Goal: Task Accomplishment & Management: Manage account settings

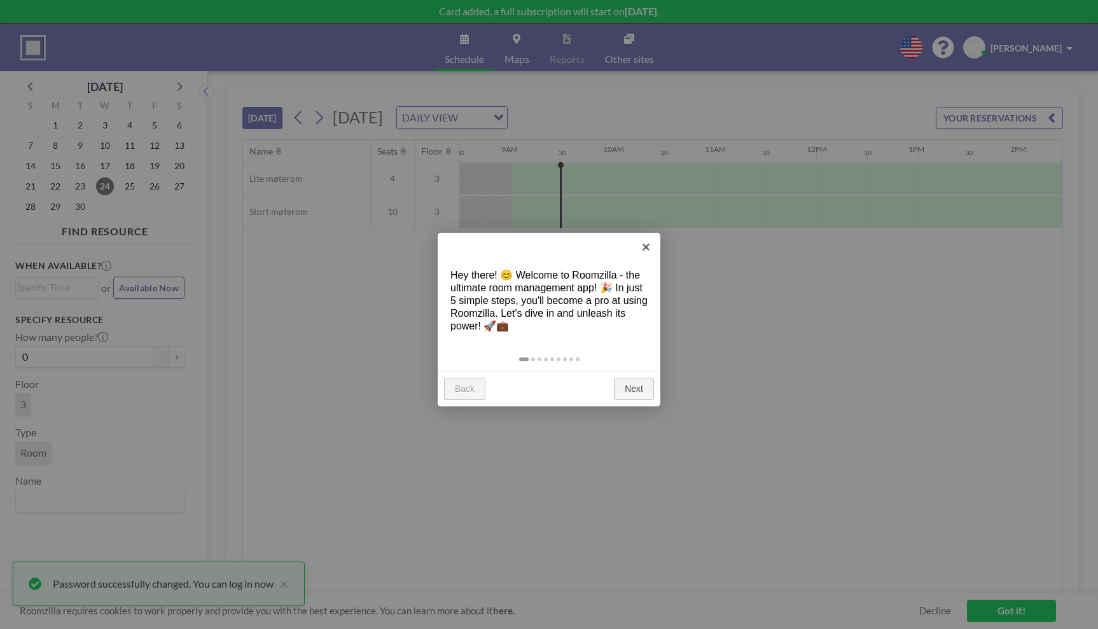
scroll to position [0, 865]
click at [629, 391] on link "Next" at bounding box center [634, 389] width 40 height 23
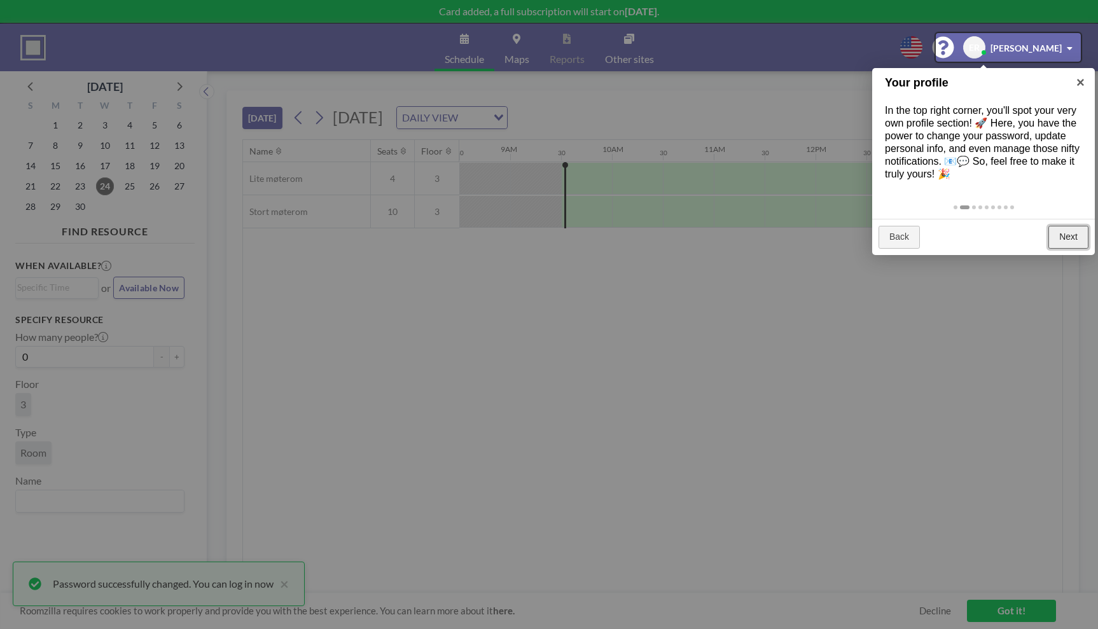
drag, startPoint x: 1075, startPoint y: 244, endPoint x: 1061, endPoint y: 254, distance: 16.9
click at [1075, 244] on link "Next" at bounding box center [1069, 237] width 40 height 23
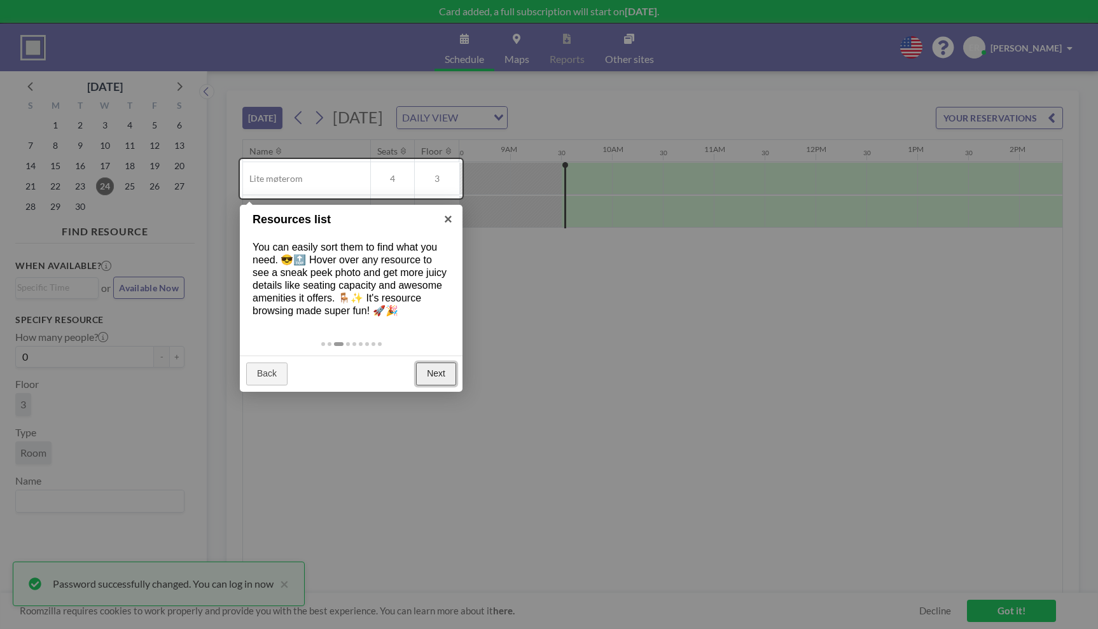
click at [434, 374] on link "Next" at bounding box center [436, 374] width 40 height 23
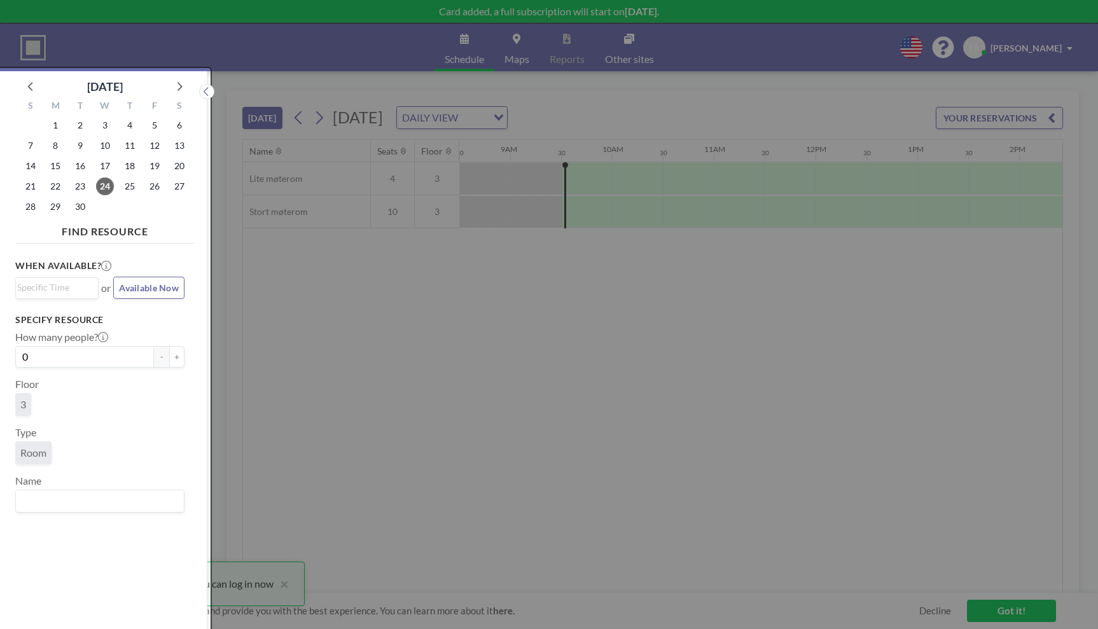
scroll to position [3, 0]
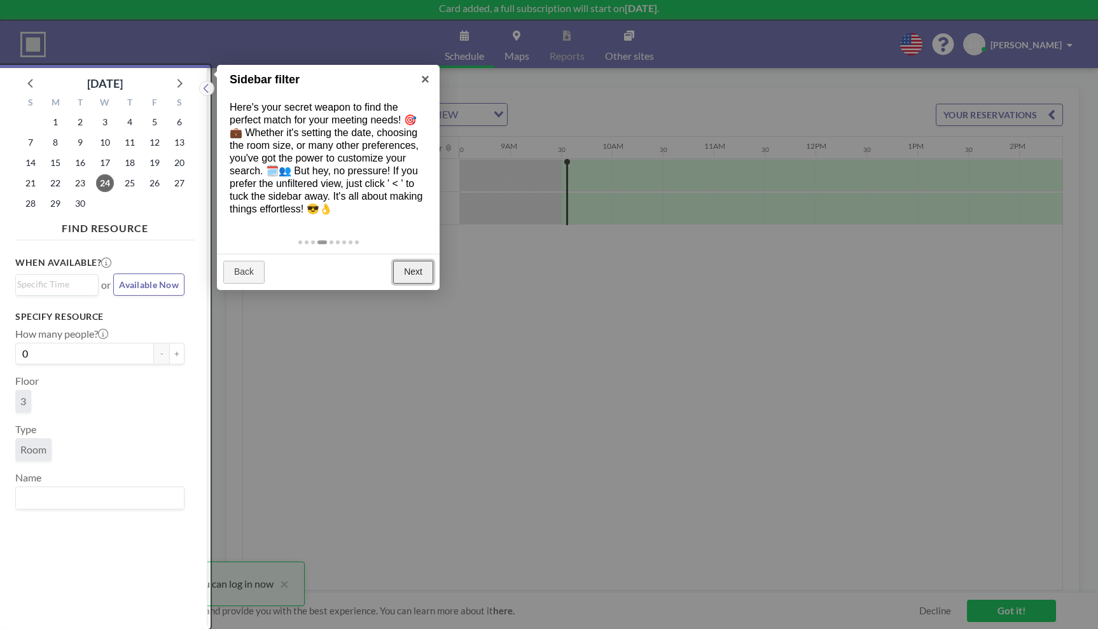
click at [411, 273] on link "Next" at bounding box center [413, 272] width 40 height 23
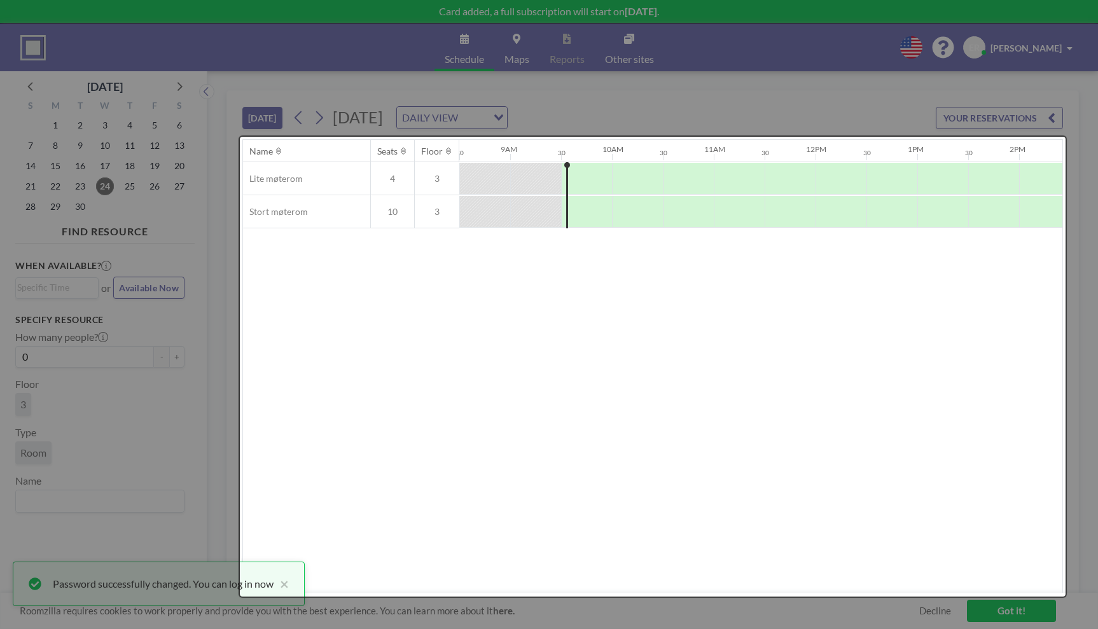
scroll to position [0, 0]
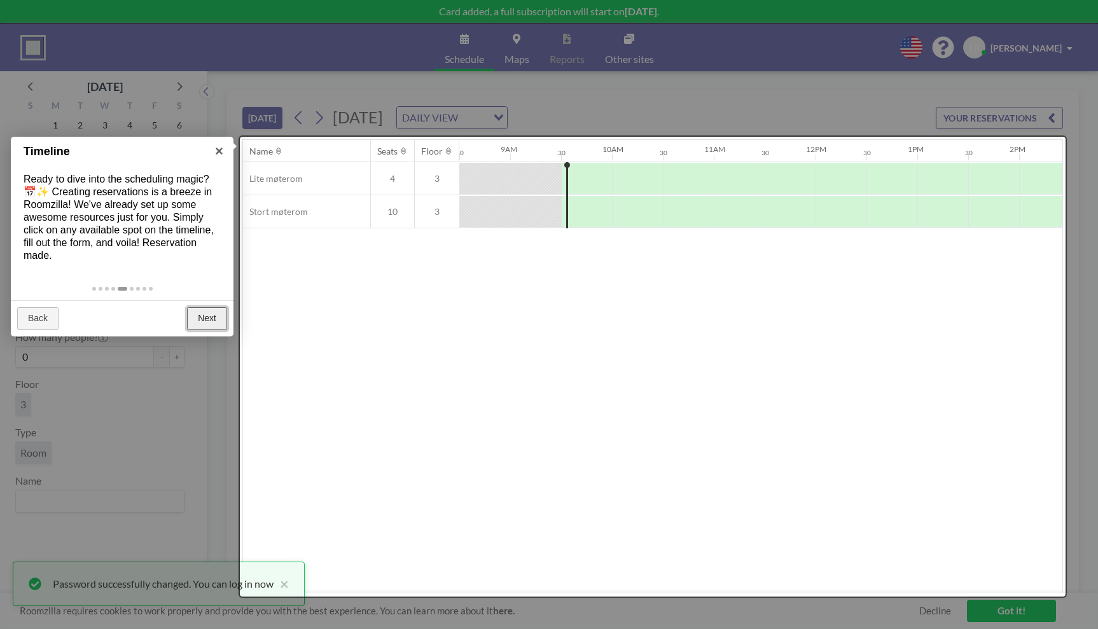
click at [209, 317] on link "Next" at bounding box center [207, 318] width 40 height 23
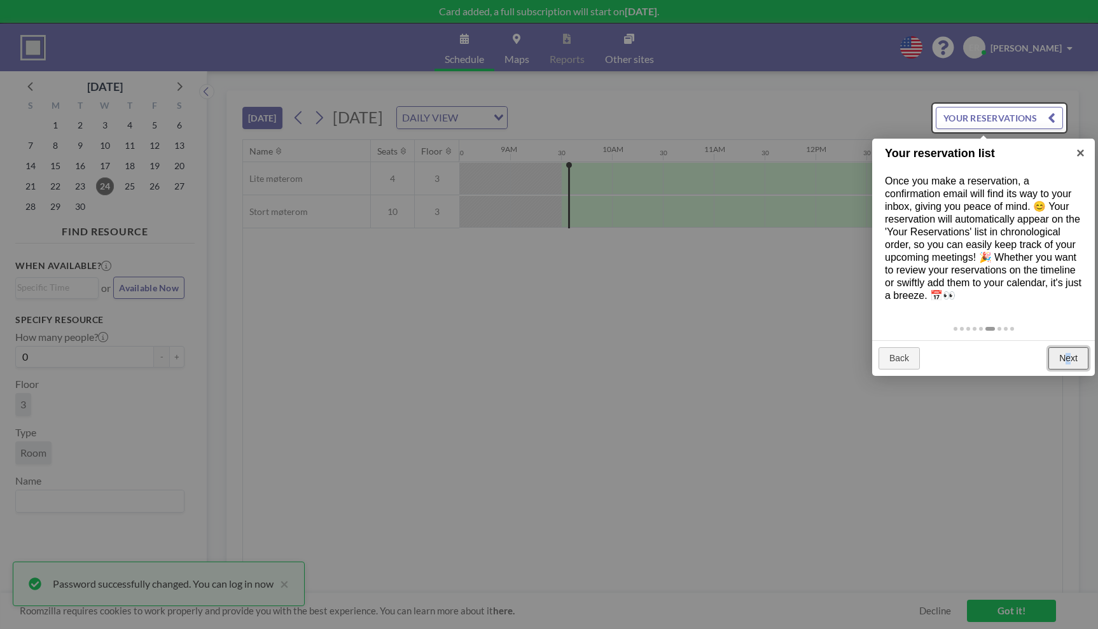
click at [1068, 358] on link "Next" at bounding box center [1069, 358] width 40 height 23
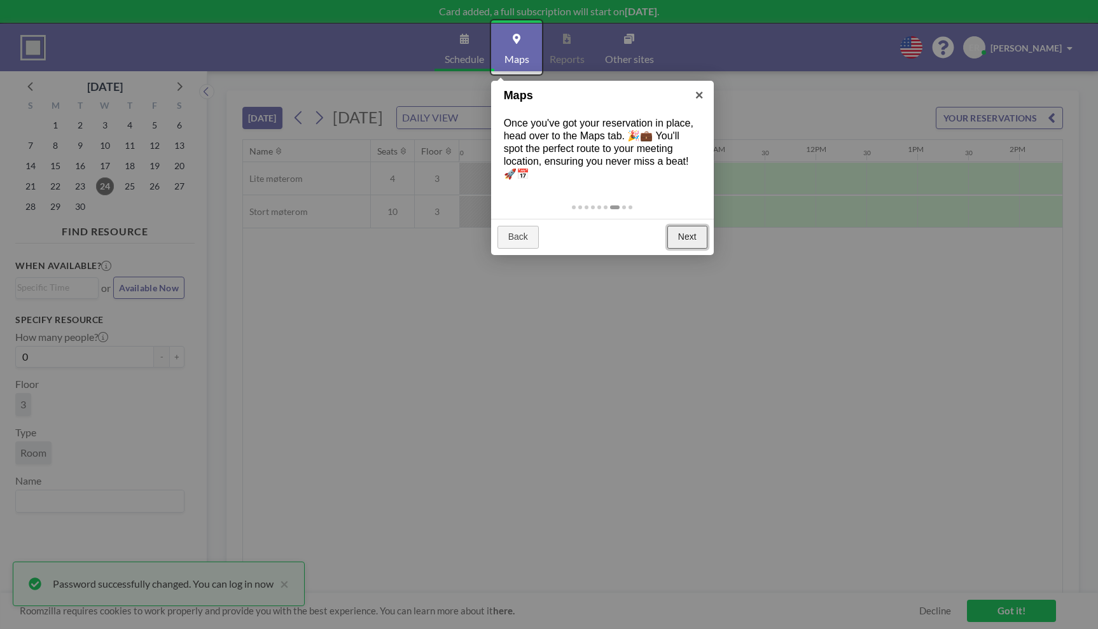
click at [688, 226] on link "Next" at bounding box center [687, 237] width 40 height 23
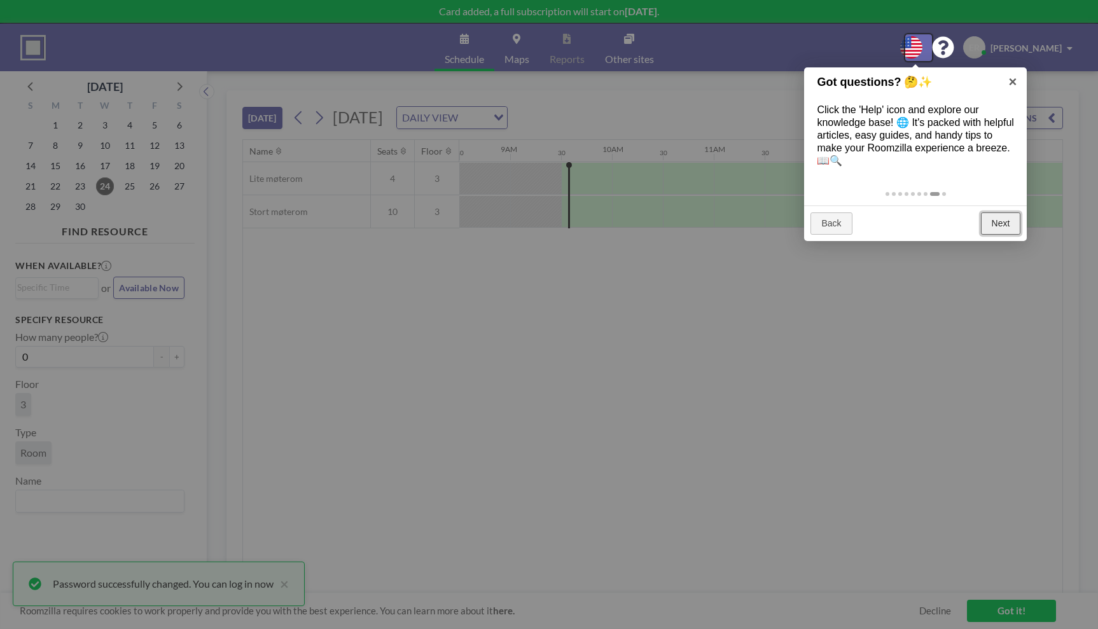
click at [1007, 225] on link "Next" at bounding box center [1001, 224] width 40 height 23
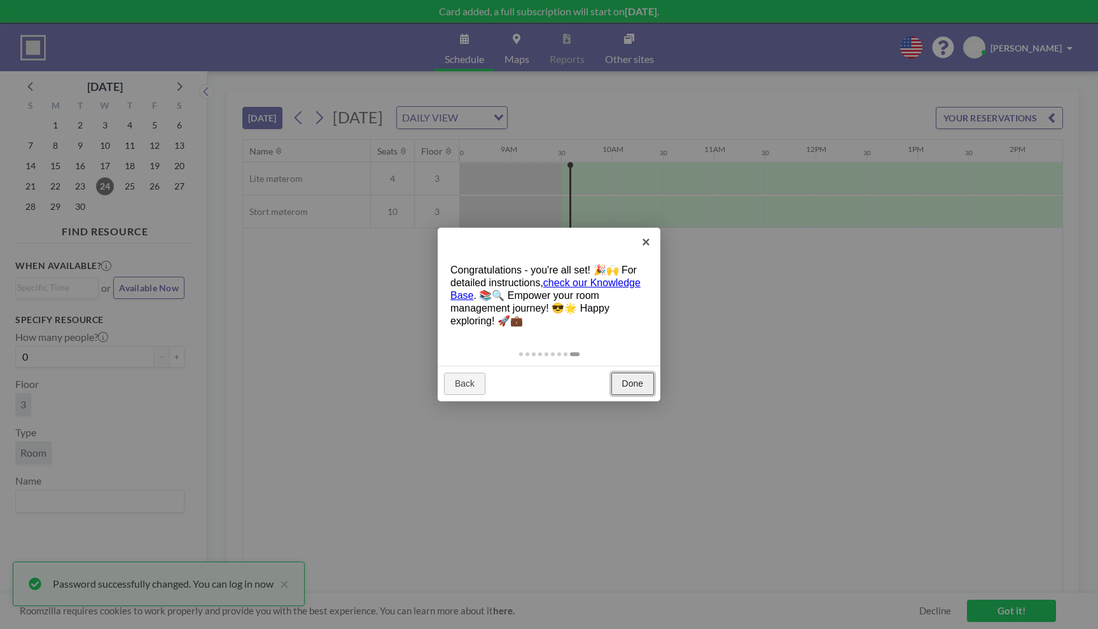
click at [624, 383] on link "Done" at bounding box center [632, 384] width 43 height 23
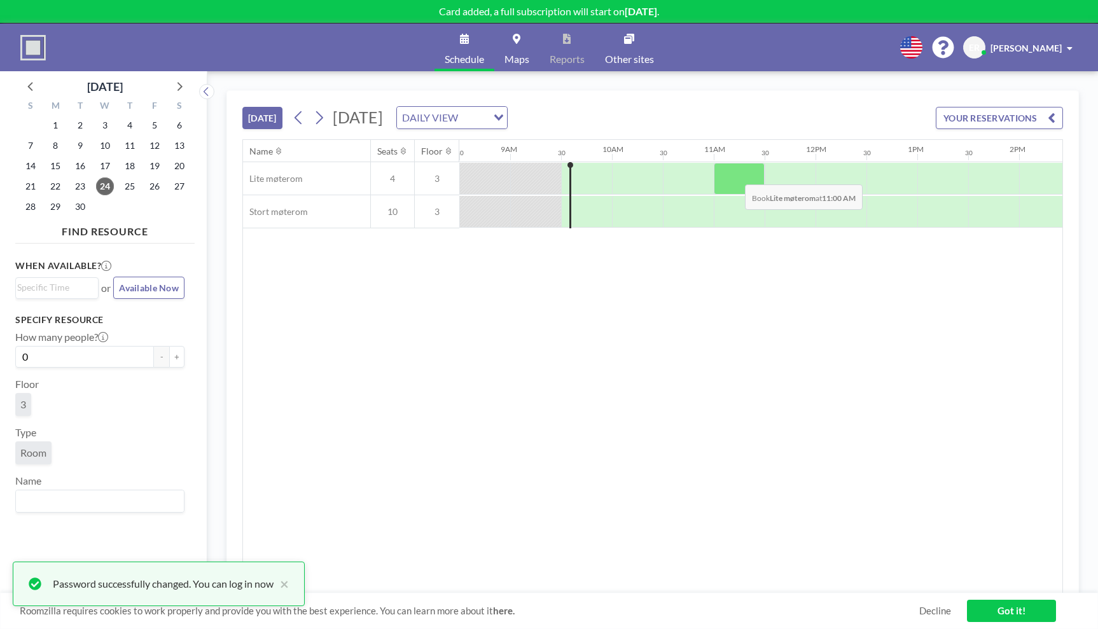
click at [735, 175] on div at bounding box center [739, 179] width 51 height 32
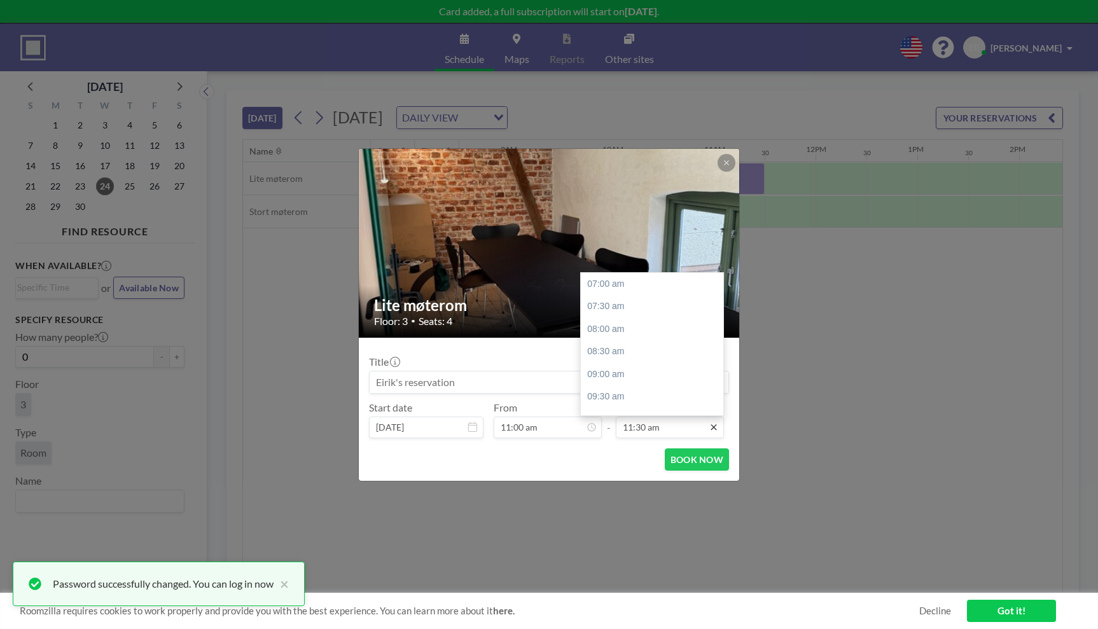
scroll to position [204, 0]
click at [666, 302] on div "12:00 pm" at bounding box center [656, 306] width 150 height 23
type input "12:00 pm"
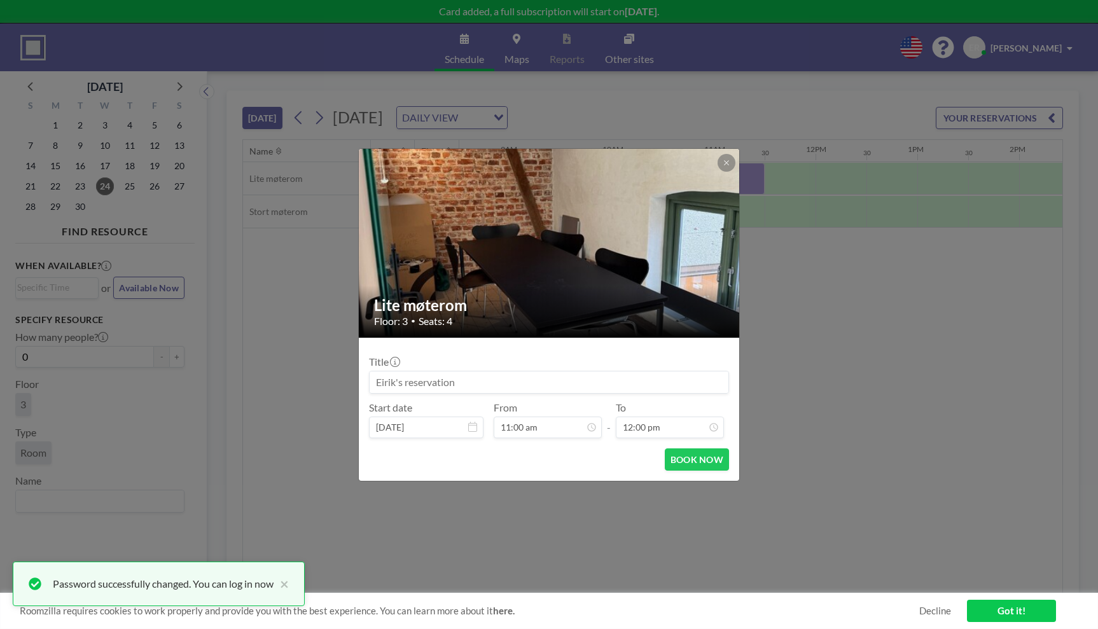
scroll to position [227, 0]
drag, startPoint x: 433, startPoint y: 380, endPoint x: 405, endPoint y: 389, distance: 29.2
click at [371, 379] on input at bounding box center [549, 383] width 359 height 22
type input "test reservering"
click at [700, 460] on button "BOOK NOW" at bounding box center [697, 460] width 64 height 22
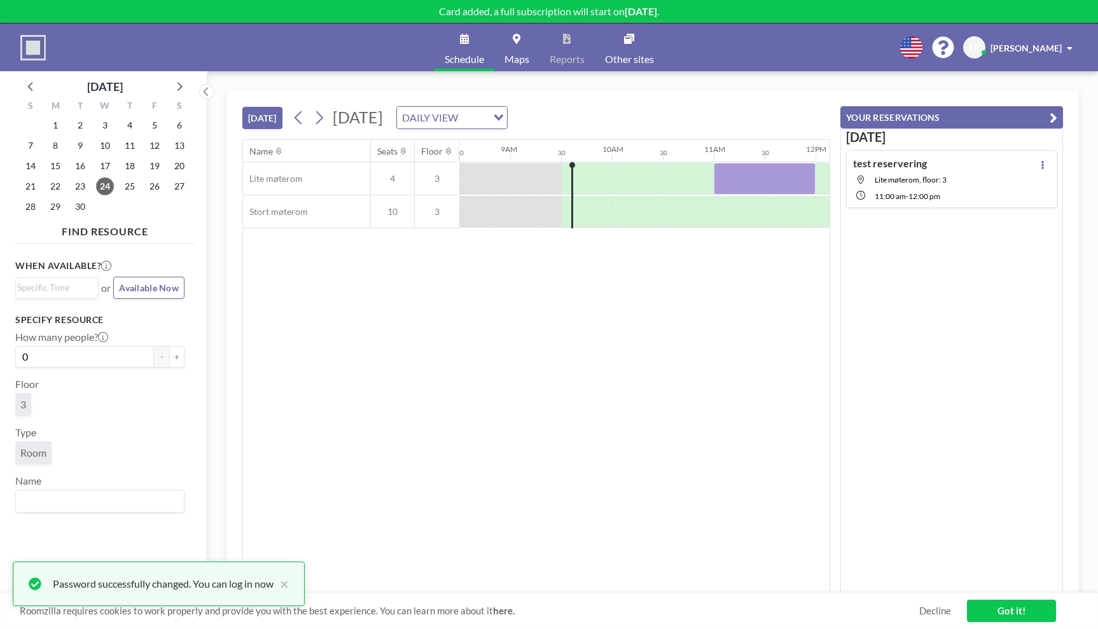
click at [996, 341] on div "[DATE] test reservering Lite møterom, floor: 3 11:00 AM - 12:00 PM" at bounding box center [951, 362] width 223 height 466
click at [1038, 165] on button at bounding box center [1042, 164] width 15 height 15
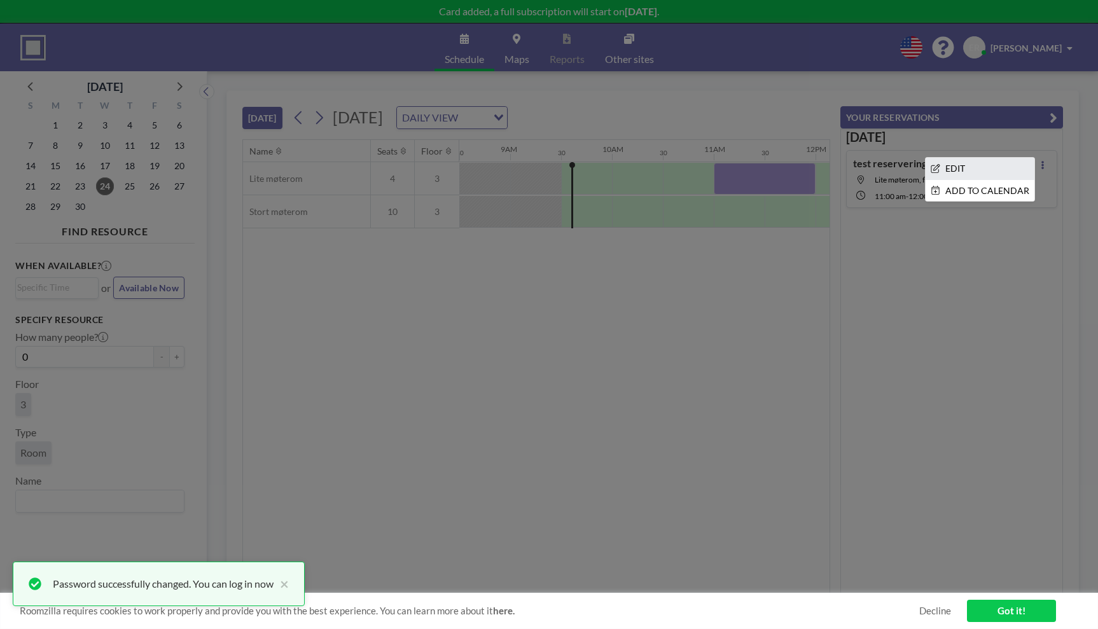
click at [975, 165] on li "EDIT" at bounding box center [980, 169] width 109 height 22
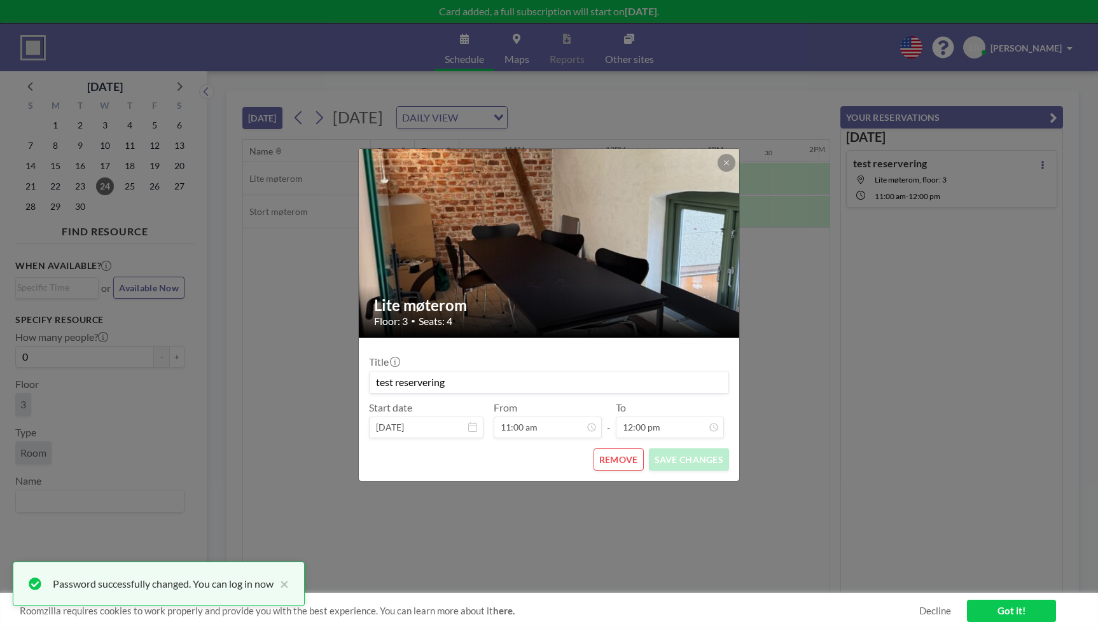
scroll to position [0, 1069]
click at [617, 461] on button "REMOVE" at bounding box center [619, 460] width 50 height 22
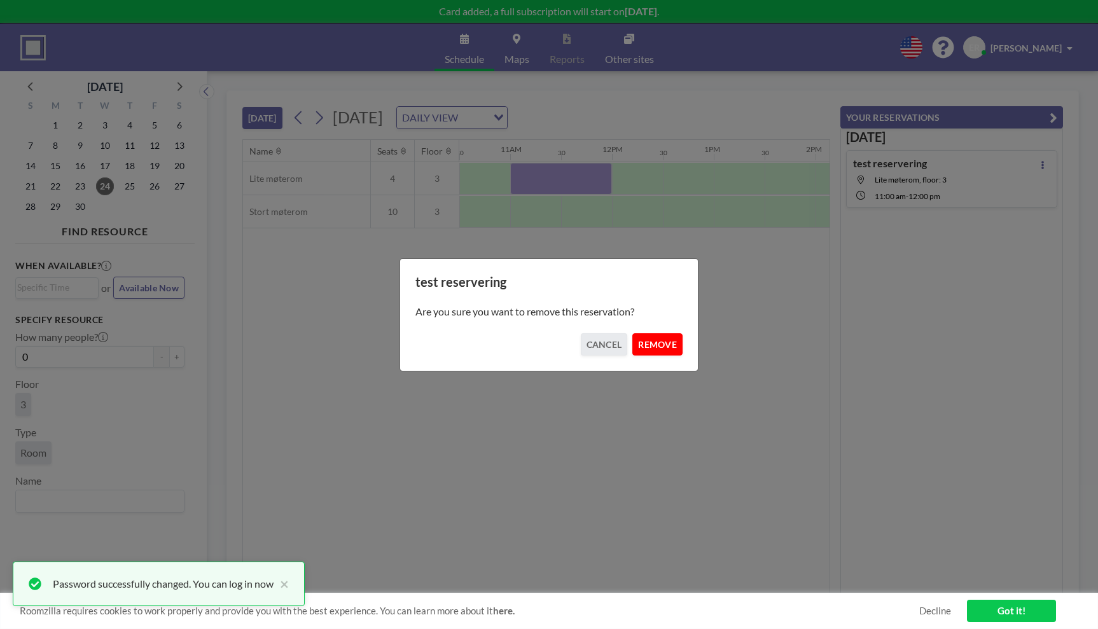
click at [649, 342] on button "REMOVE" at bounding box center [657, 344] width 50 height 22
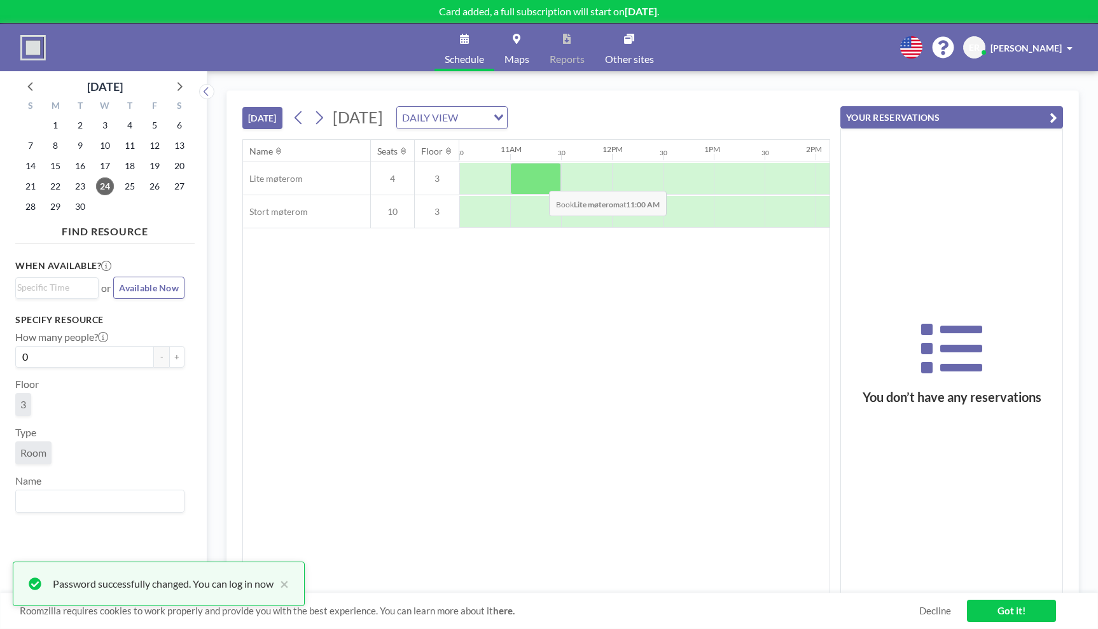
click at [539, 181] on div at bounding box center [535, 179] width 51 height 32
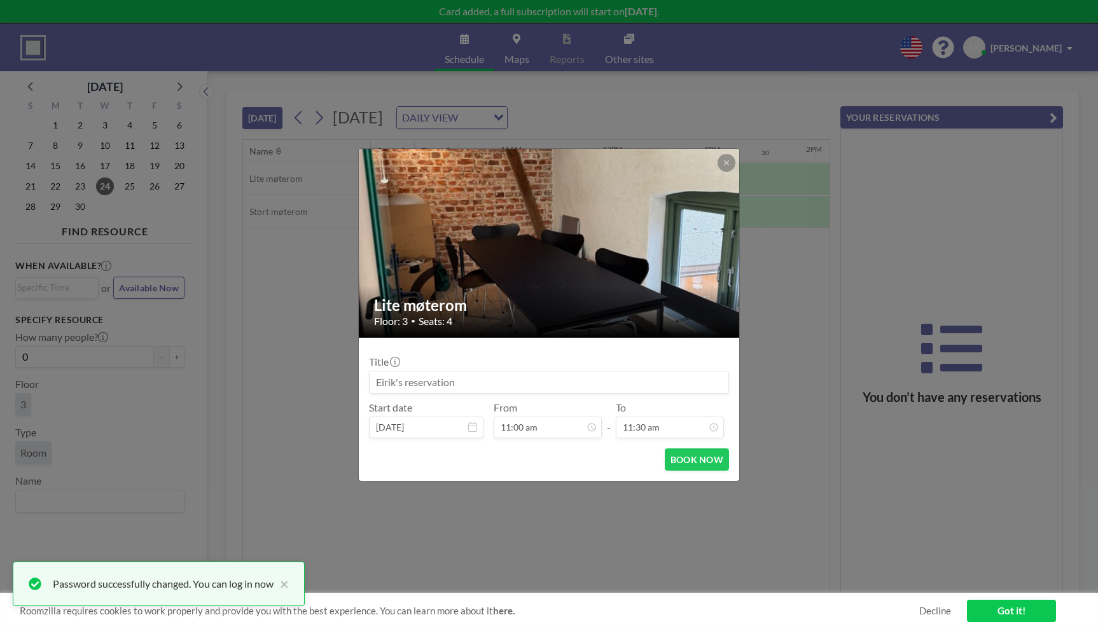
click at [567, 374] on input at bounding box center [549, 383] width 359 height 22
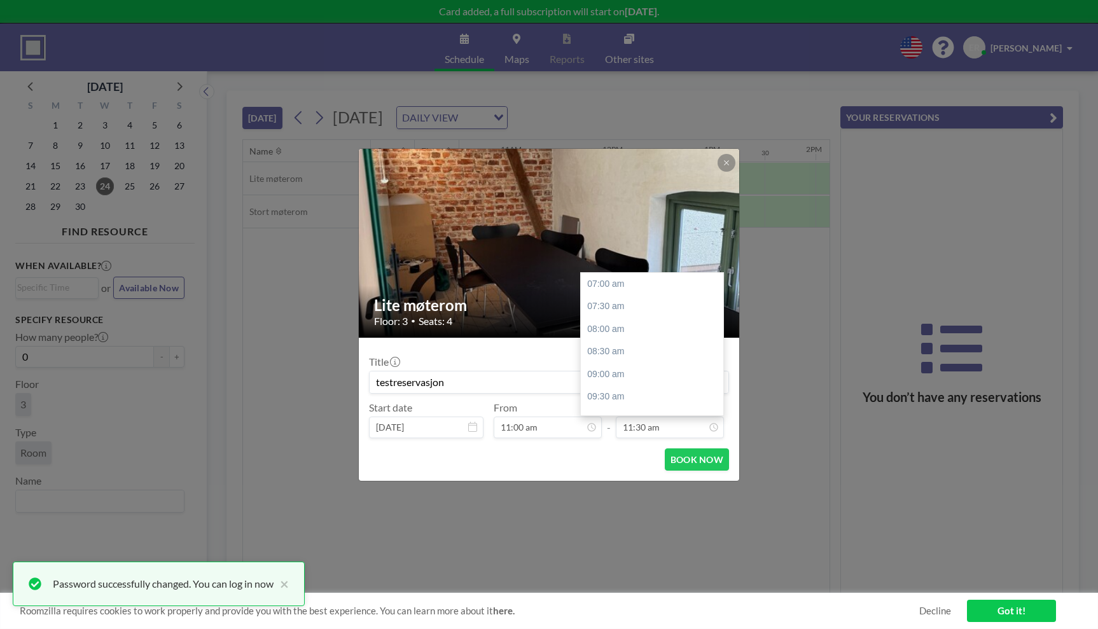
scroll to position [204, 0]
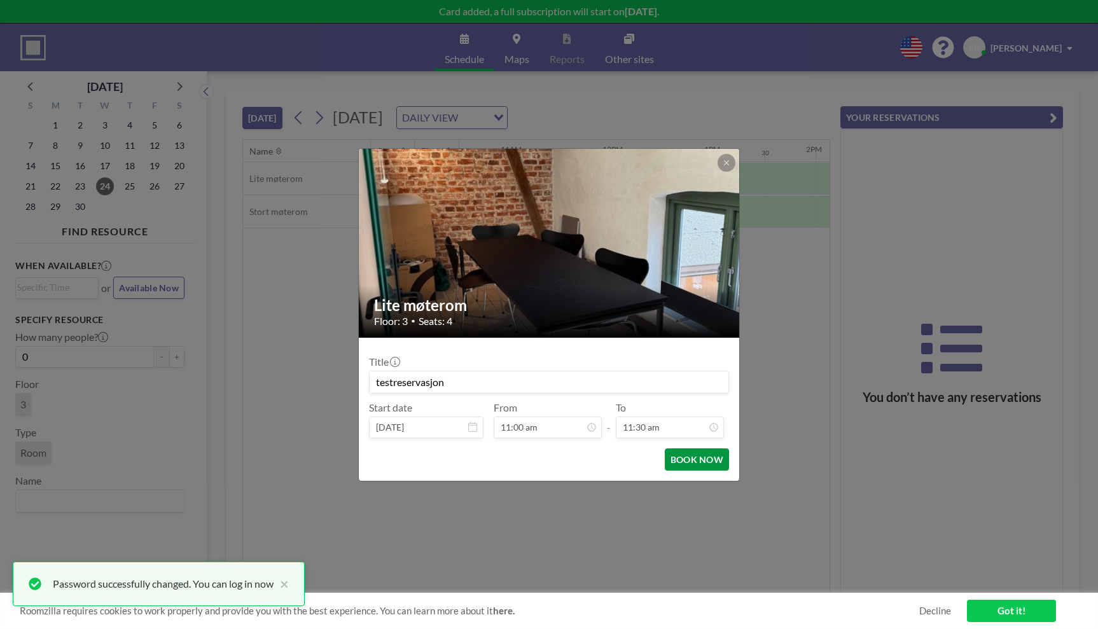
type input "testreservasjon"
click at [698, 461] on button "BOOK NOW" at bounding box center [697, 460] width 64 height 22
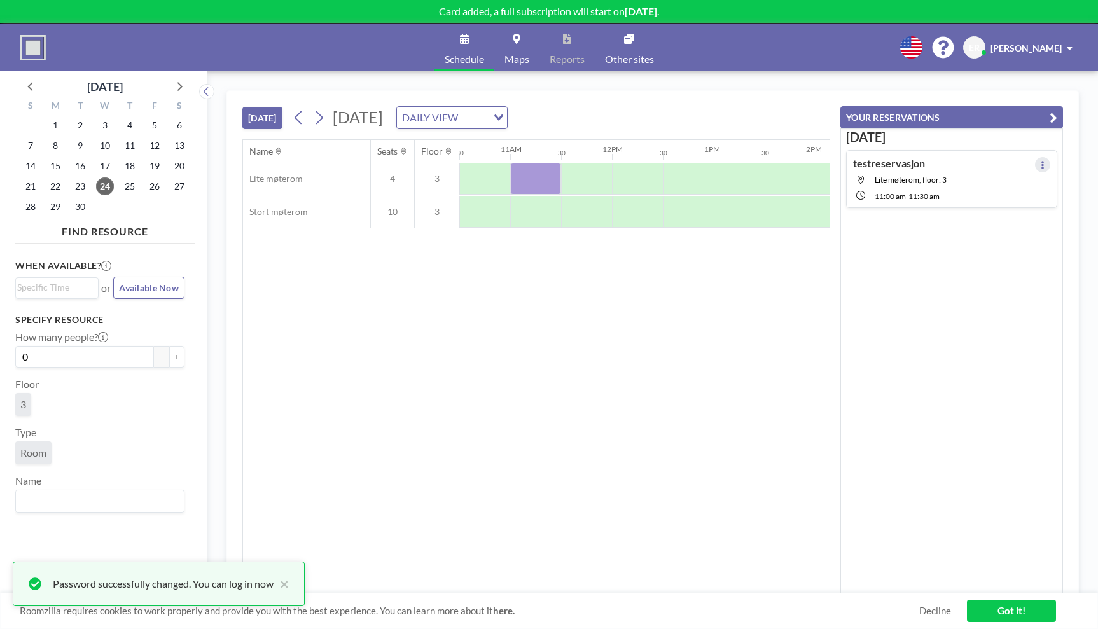
click at [1042, 165] on icon at bounding box center [1043, 165] width 3 height 8
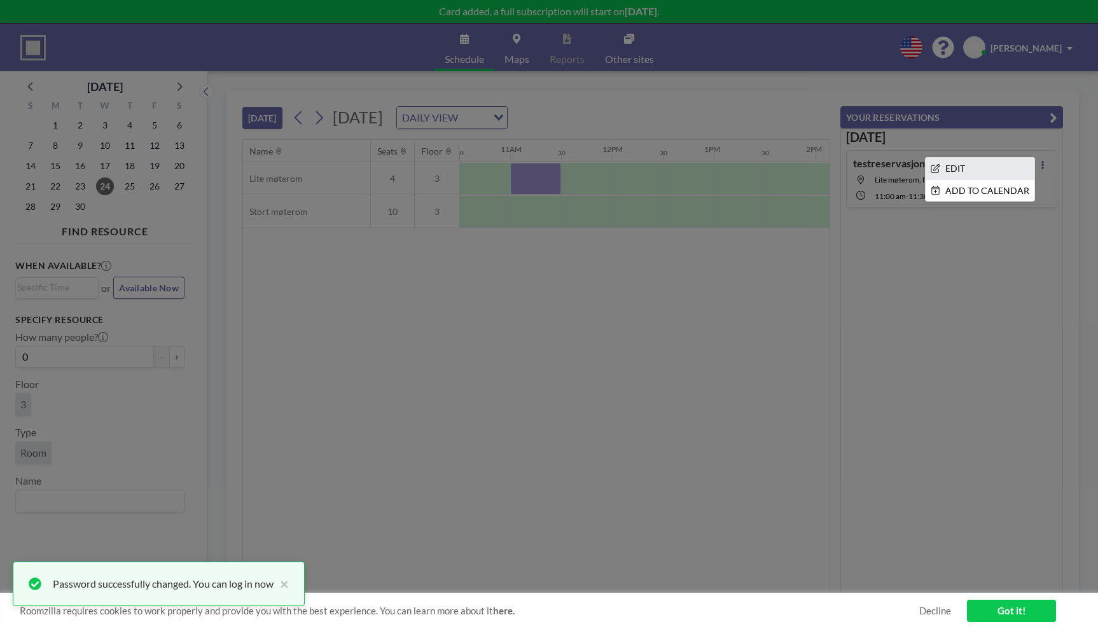
click at [970, 174] on li "EDIT" at bounding box center [980, 169] width 109 height 22
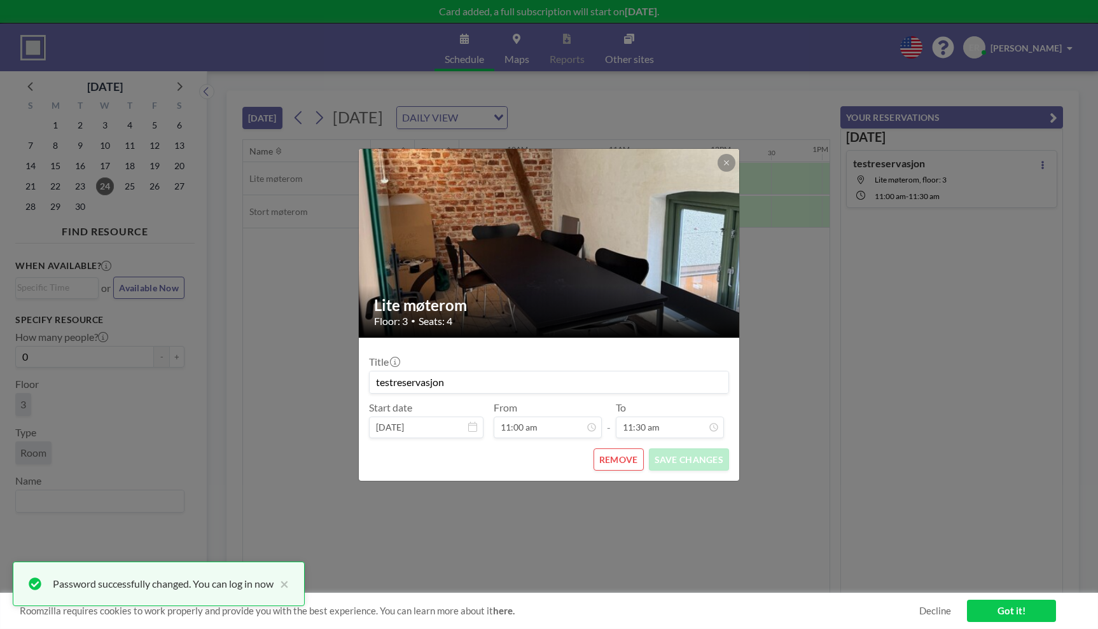
scroll to position [45, 0]
click at [617, 461] on button "REMOVE" at bounding box center [619, 460] width 50 height 22
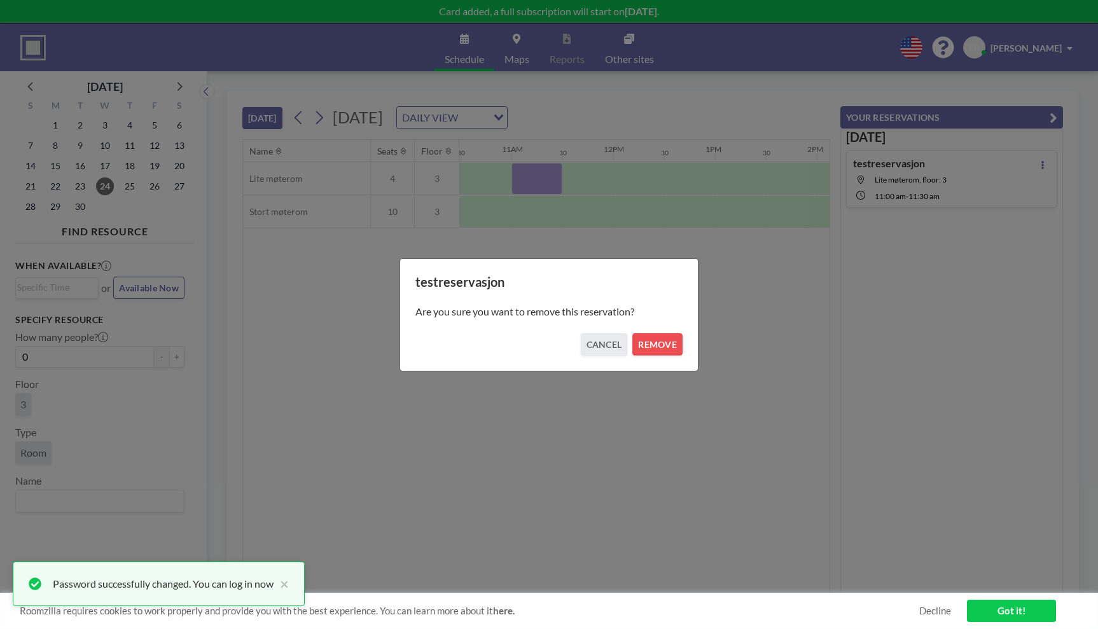
scroll to position [0, 1069]
click at [653, 344] on button "REMOVE" at bounding box center [657, 344] width 50 height 22
